Goal: Communication & Community: Ask a question

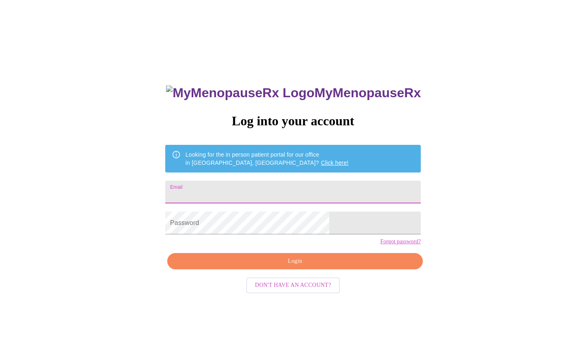
type input "[EMAIL_ADDRESS][DOMAIN_NAME]"
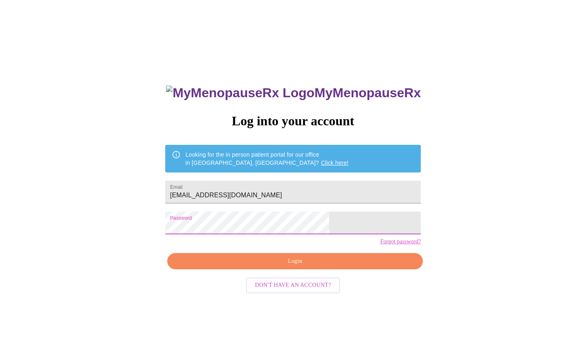
click at [240, 266] on span "Login" at bounding box center [295, 261] width 237 height 10
click at [268, 276] on div "MyMenopauseRx Log into your account Looking for the in person patient portal fo…" at bounding box center [293, 244] width 272 height 345
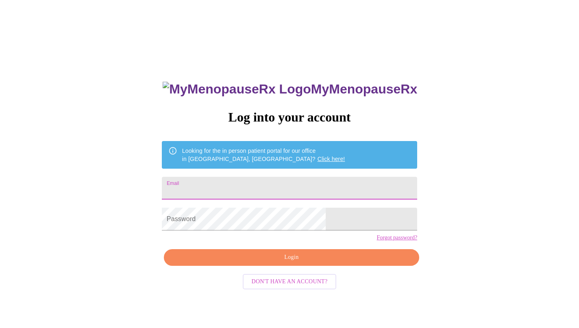
type input "[EMAIL_ADDRESS][DOMAIN_NAME]"
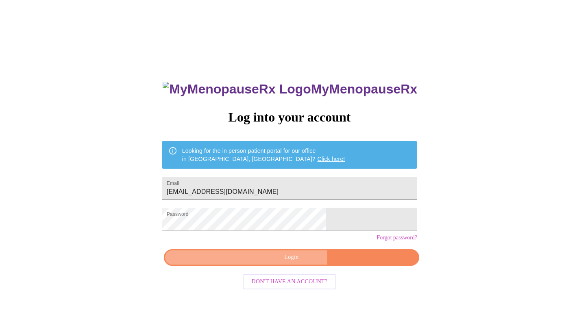
click at [247, 263] on span "Login" at bounding box center [291, 258] width 237 height 10
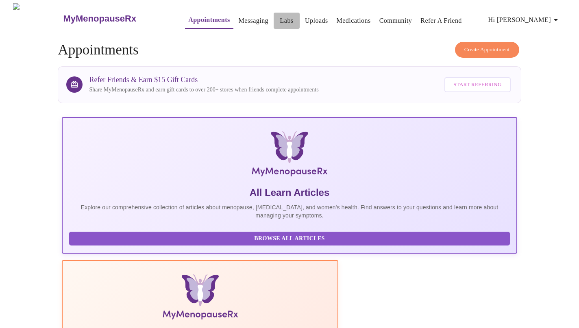
click at [280, 19] on link "Labs" at bounding box center [286, 20] width 13 height 11
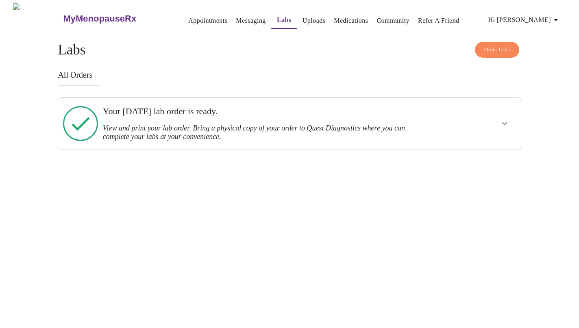
click at [308, 18] on link "Uploads" at bounding box center [314, 20] width 23 height 11
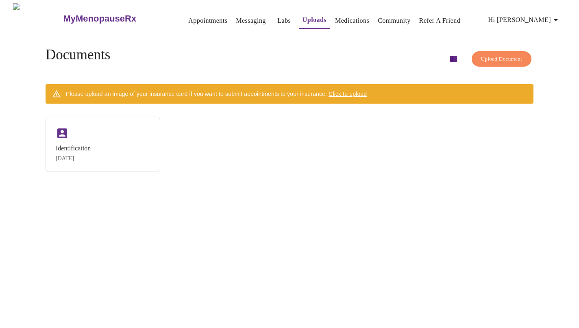
click at [340, 16] on link "Medications" at bounding box center [352, 20] width 34 height 11
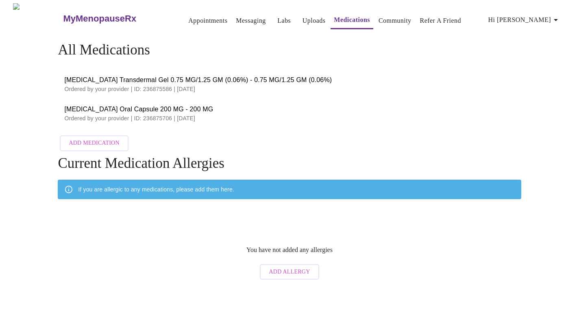
click at [240, 18] on link "Messaging" at bounding box center [251, 20] width 30 height 11
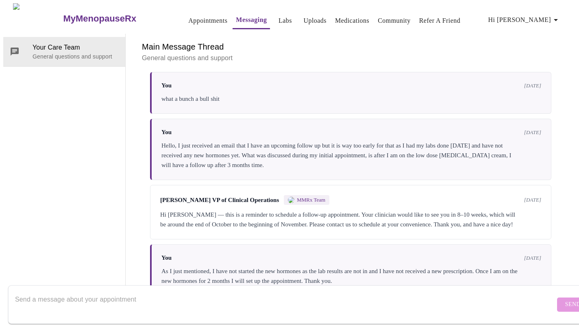
scroll to position [31, 0]
click at [173, 297] on textarea "Send a message about your appointment" at bounding box center [285, 305] width 540 height 26
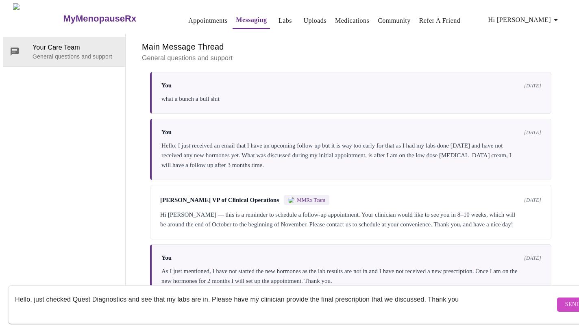
click at [425, 292] on textarea "Hello, just checked Quest Diagnostics and see that my labs are in. Please have …" at bounding box center [285, 305] width 540 height 26
click at [67, 304] on textarea "Hello, just checked Quest Diagnostics and see that my labs are in. Please have …" at bounding box center [285, 305] width 540 height 26
click at [66, 301] on textarea "Hello, just checked Quest Diagnostics and see that my labs are in. Please have …" at bounding box center [285, 305] width 540 height 26
click at [75, 303] on textarea "Hello, just checked Quest Diagnostics and see that my labs are in. Please have …" at bounding box center [285, 305] width 540 height 26
type textarea "Hello, just checked Quest Diagnostics and see that my labs are in. Please have …"
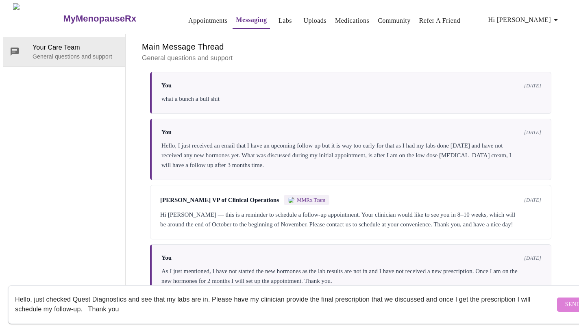
click at [565, 300] on span "Send" at bounding box center [572, 305] width 15 height 10
